Goal: Task Accomplishment & Management: Use online tool/utility

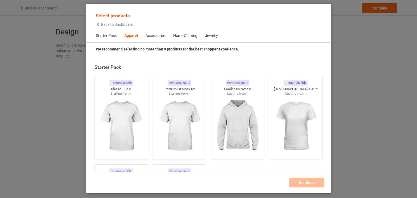
scroll to position [202, 0]
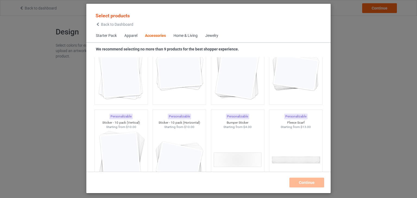
scroll to position [2119, 0]
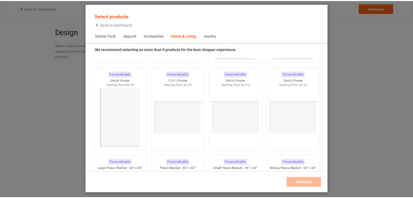
scroll to position [2704, 0]
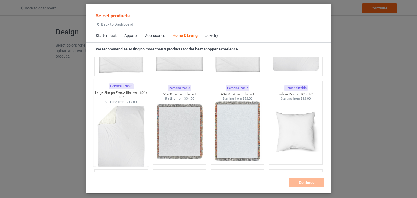
click at [129, 127] on img at bounding box center [121, 137] width 51 height 64
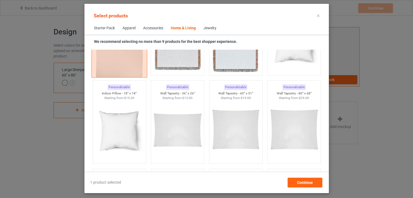
scroll to position [2623, 0]
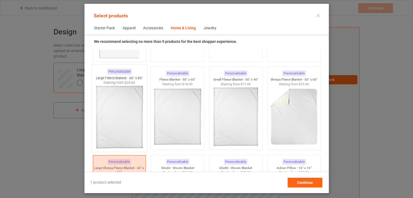
click at [121, 109] on img at bounding box center [119, 117] width 51 height 64
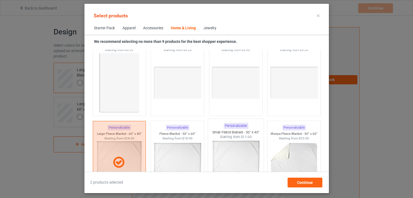
scroll to position [2541, 0]
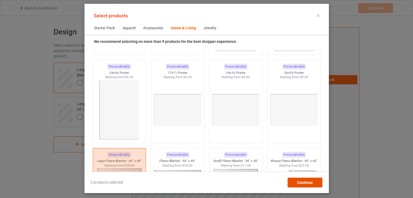
click at [311, 183] on span "Continue" at bounding box center [305, 183] width 16 height 4
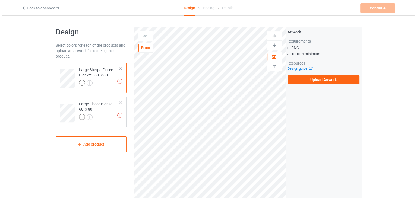
scroll to position [109, 0]
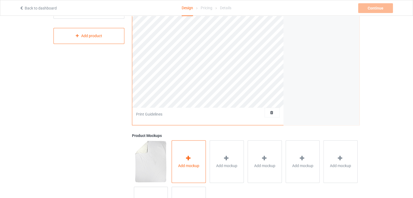
click at [194, 161] on div "Add mockup" at bounding box center [189, 161] width 34 height 43
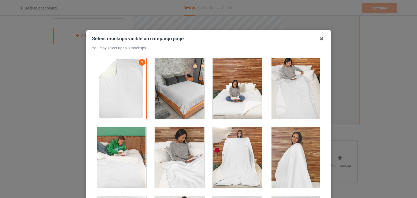
click at [192, 93] on div at bounding box center [180, 88] width 50 height 61
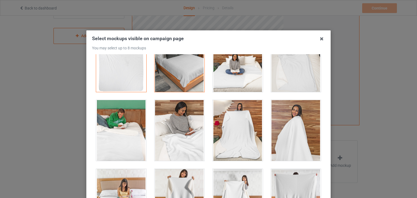
click at [237, 125] on div at bounding box center [238, 130] width 50 height 61
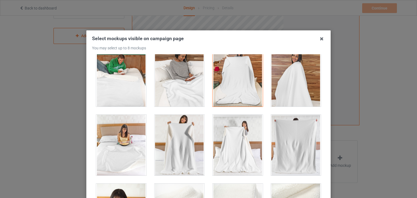
click at [221, 134] on div at bounding box center [238, 145] width 50 height 61
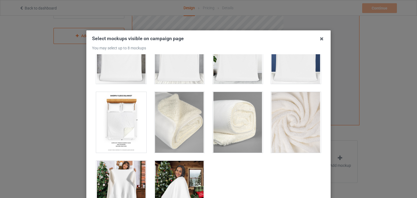
scroll to position [392, 0]
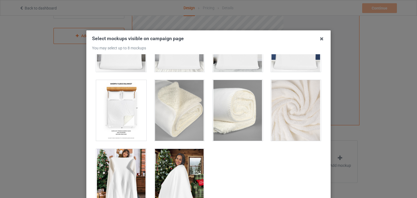
click at [117, 170] on div at bounding box center [121, 179] width 50 height 61
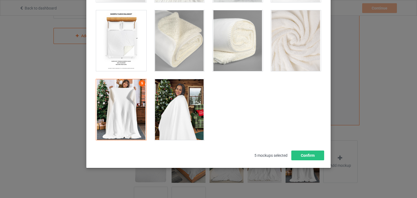
click at [180, 119] on div at bounding box center [180, 109] width 50 height 61
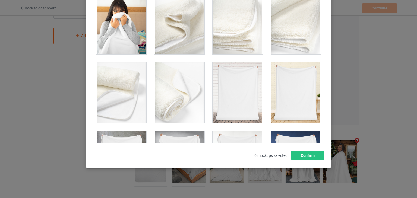
scroll to position [93, 0]
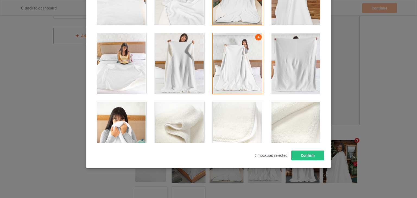
click at [130, 79] on div at bounding box center [121, 63] width 50 height 61
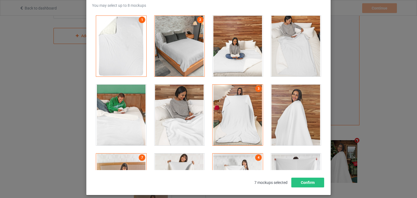
scroll to position [27, 0]
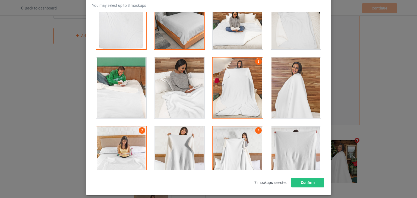
click at [120, 95] on div at bounding box center [121, 88] width 50 height 61
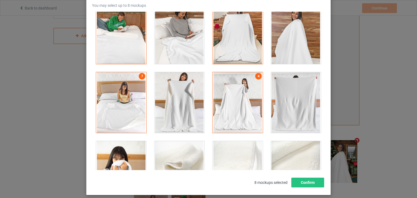
click at [120, 95] on div at bounding box center [121, 102] width 50 height 61
click at [291, 103] on div at bounding box center [296, 102] width 50 height 61
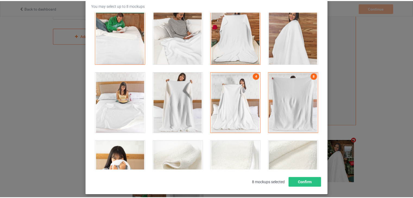
scroll to position [0, 0]
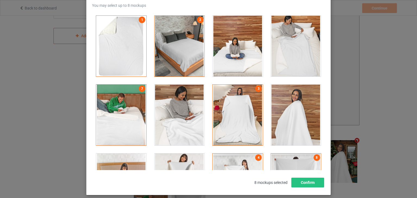
click at [288, 64] on div at bounding box center [296, 46] width 50 height 61
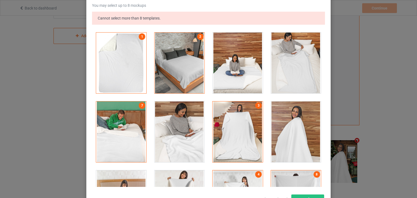
click at [307, 193] on div "Select mockups visible on campaign page You may select up to 8 mockups Cannot s…" at bounding box center [208, 99] width 233 height 212
click at [308, 196] on button "Confirm" at bounding box center [308, 200] width 33 height 10
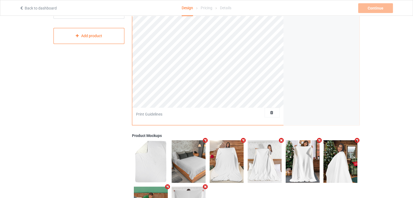
scroll to position [54, 0]
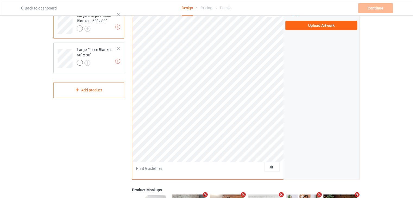
click at [87, 51] on div "Large Fleece Blanket - 60" x 80"" at bounding box center [97, 56] width 40 height 18
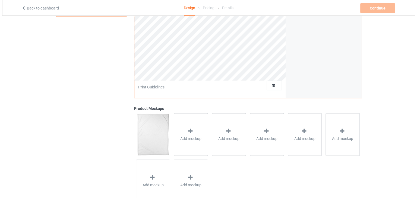
scroll to position [153, 0]
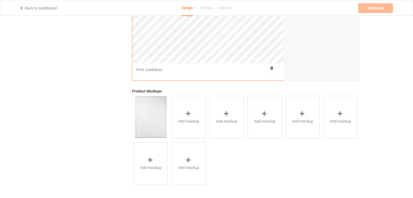
click at [191, 89] on div "Product Mockups" at bounding box center [246, 91] width 228 height 5
click at [195, 114] on div "Add mockup" at bounding box center [189, 117] width 34 height 43
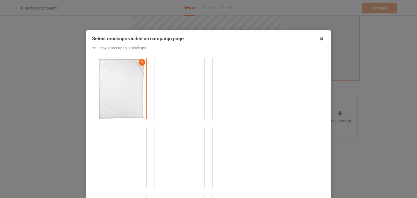
click at [301, 100] on div at bounding box center [296, 88] width 50 height 61
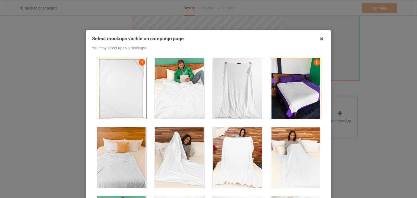
click at [246, 97] on div at bounding box center [238, 88] width 50 height 61
click at [171, 97] on div at bounding box center [180, 88] width 50 height 61
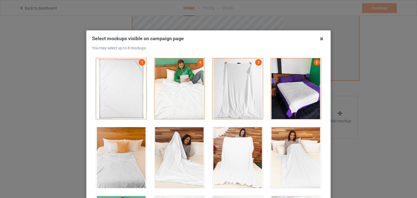
scroll to position [54, 0]
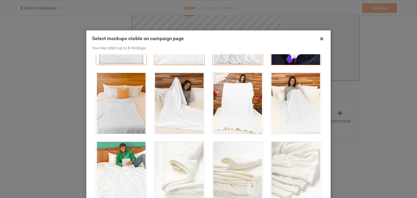
click at [128, 116] on div at bounding box center [121, 103] width 50 height 61
click at [288, 110] on div at bounding box center [296, 103] width 50 height 61
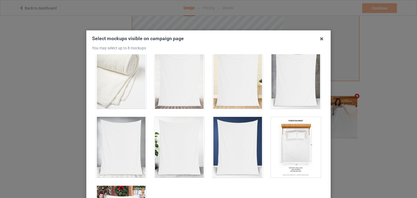
scroll to position [255, 0]
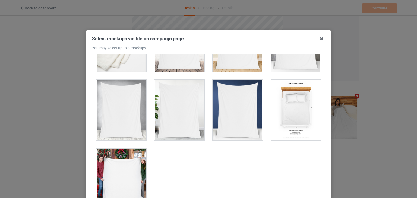
click at [101, 181] on div at bounding box center [121, 179] width 50 height 61
click at [310, 115] on div at bounding box center [296, 110] width 50 height 61
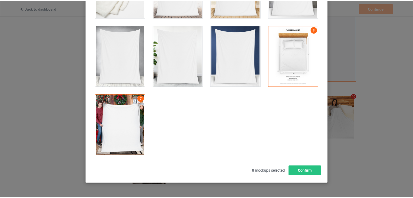
scroll to position [70, 0]
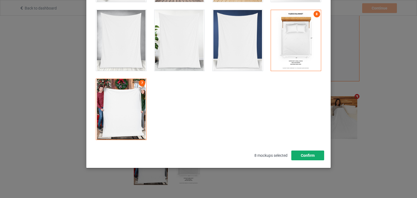
click at [298, 152] on button "Confirm" at bounding box center [308, 156] width 33 height 10
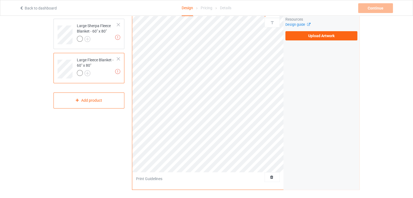
scroll to position [0, 0]
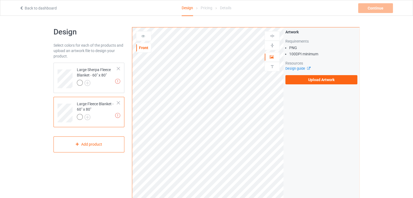
click at [341, 85] on div "Artwork Requirements PNG 100 DPI minimum Resources Design guide Upload Artwork" at bounding box center [322, 56] width 76 height 59
click at [313, 80] on label "Upload Artwork" at bounding box center [322, 79] width 72 height 9
click at [0, 0] on input "Upload Artwork" at bounding box center [0, 0] width 0 height 0
click at [82, 75] on div "Large Sherpa Fleece Blanket - 60" x 80"" at bounding box center [97, 76] width 40 height 18
click at [102, 110] on div "Large Fleece Blanket - 60" x 80"" at bounding box center [97, 110] width 40 height 18
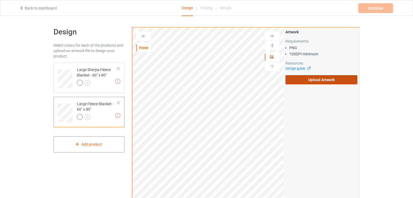
click at [312, 81] on label "Upload Artwork" at bounding box center [322, 79] width 72 height 9
click at [0, 0] on input "Upload Artwork" at bounding box center [0, 0] width 0 height 0
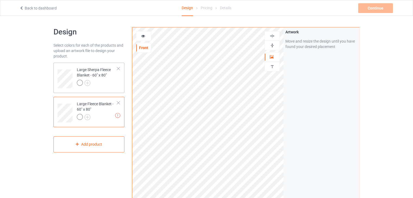
click at [114, 83] on div at bounding box center [97, 84] width 40 height 8
click at [103, 116] on div at bounding box center [97, 118] width 40 height 8
click at [293, 137] on div "Artwork Move and resize the design until you have found your desired placement" at bounding box center [322, 130] width 76 height 207
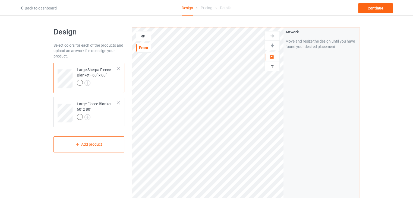
scroll to position [27, 0]
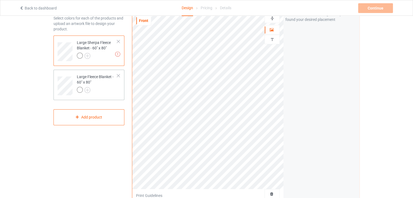
click at [107, 87] on div at bounding box center [97, 91] width 40 height 8
click at [318, 108] on div "Artwork Move and resize the design until you have found your desired placement" at bounding box center [322, 103] width 76 height 207
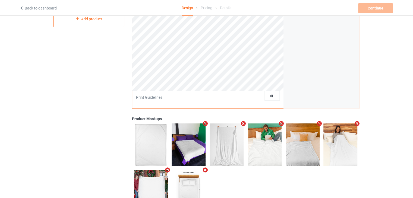
scroll to position [44, 0]
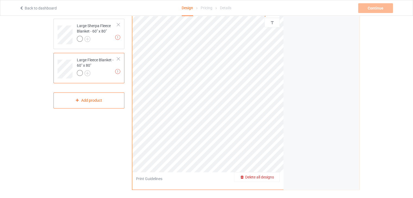
click at [272, 176] on span "Delete all designs" at bounding box center [259, 177] width 29 height 4
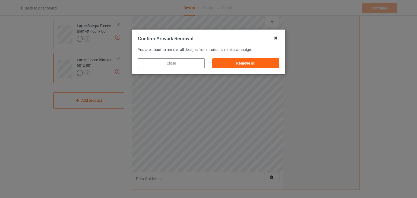
click at [276, 39] on icon at bounding box center [276, 38] width 9 height 9
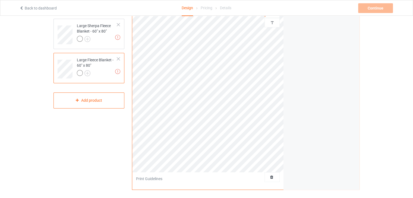
scroll to position [17, 0]
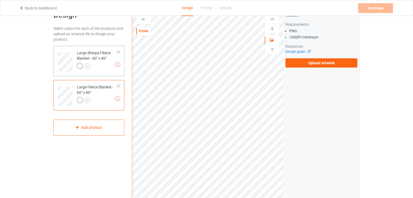
click at [97, 56] on div "Large Sherpa Fleece Blanket - 60" x 80"" at bounding box center [97, 59] width 40 height 18
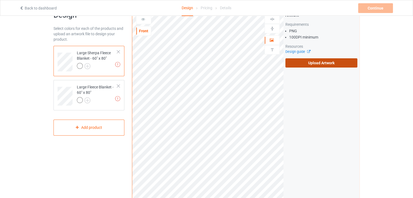
click at [306, 65] on label "Upload Artwork" at bounding box center [322, 62] width 72 height 9
click at [0, 0] on input "Upload Artwork" at bounding box center [0, 0] width 0 height 0
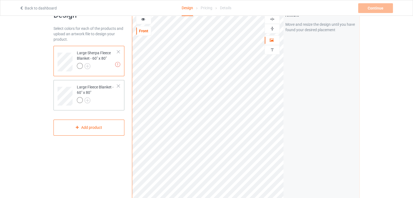
click at [111, 92] on div "Large Fleece Blanket - 60" x 80"" at bounding box center [97, 94] width 40 height 18
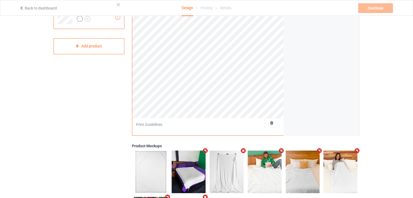
scroll to position [17, 0]
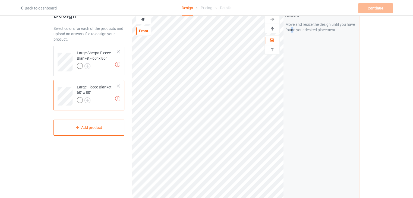
click at [293, 66] on div "Artwork Move and resize the design until you have found your desired placement" at bounding box center [322, 114] width 76 height 207
click at [371, 7] on div "Continue Artwork resolution lower than 100 DPI may result in bad print" at bounding box center [376, 8] width 36 height 10
click at [106, 63] on div at bounding box center [97, 67] width 40 height 8
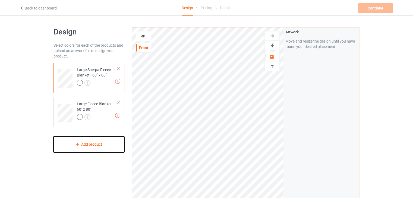
click at [86, 148] on div "Add product" at bounding box center [89, 145] width 71 height 16
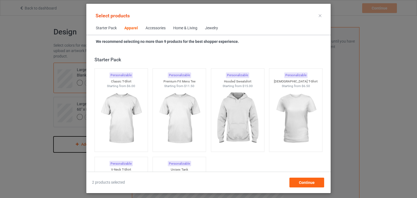
scroll to position [202, 0]
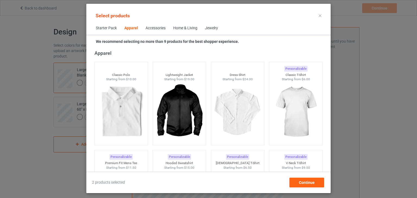
click at [190, 31] on span "Home & Living" at bounding box center [186, 28] width 32 height 13
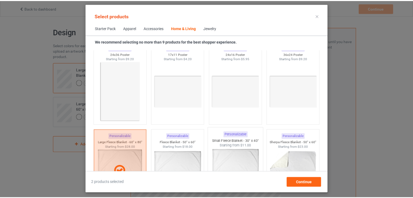
scroll to position [2587, 0]
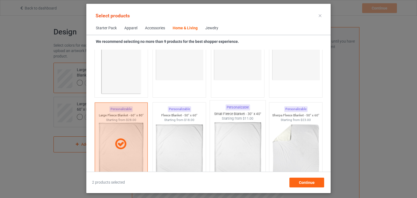
click at [237, 148] on img at bounding box center [237, 153] width 51 height 64
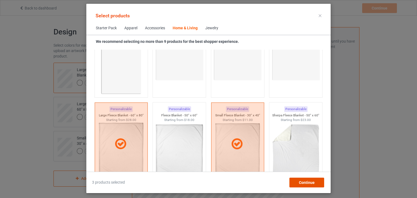
click at [312, 183] on span "Continue" at bounding box center [307, 183] width 16 height 4
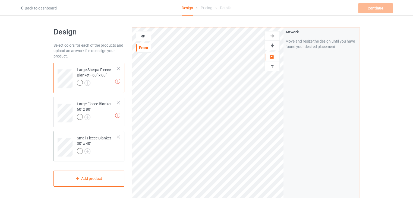
click at [107, 147] on div "Small Fleece Blanket - 30" x 40"" at bounding box center [97, 145] width 40 height 18
